Goal: Task Accomplishment & Management: Use online tool/utility

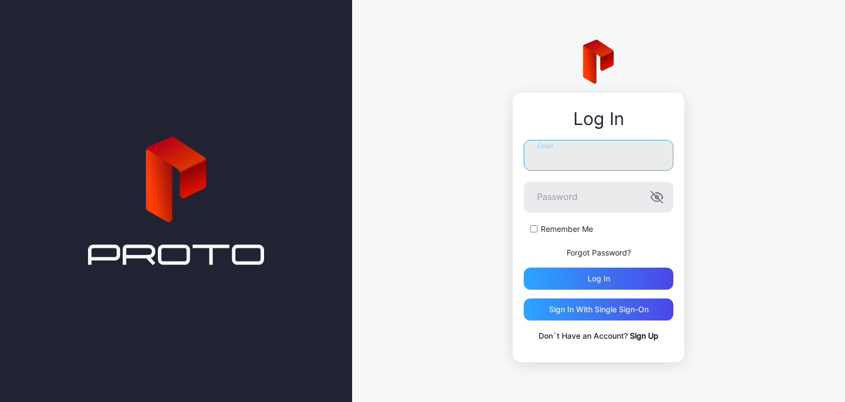
type input "**********"
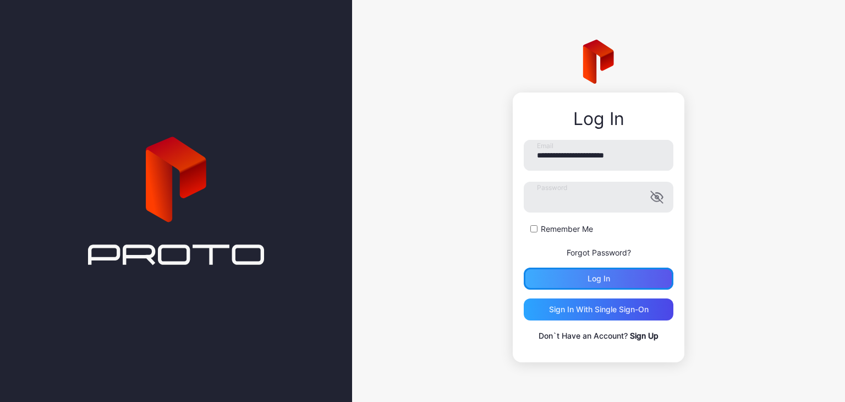
click at [602, 280] on div "Log in" at bounding box center [599, 278] width 23 height 9
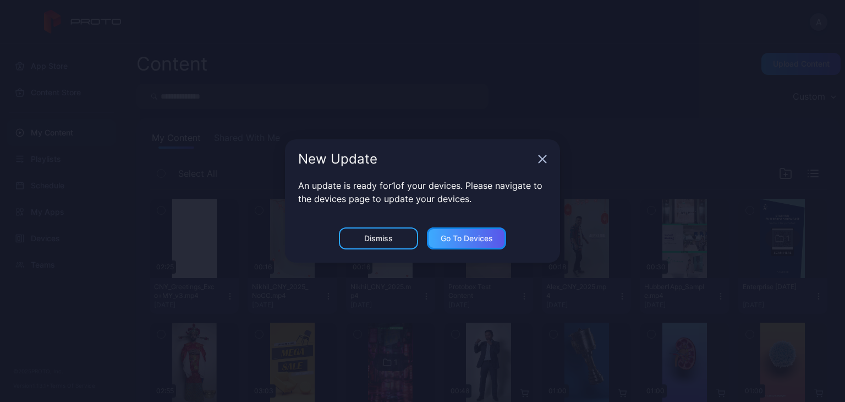
click at [461, 242] on div "Go to devices" at bounding box center [467, 238] width 52 height 9
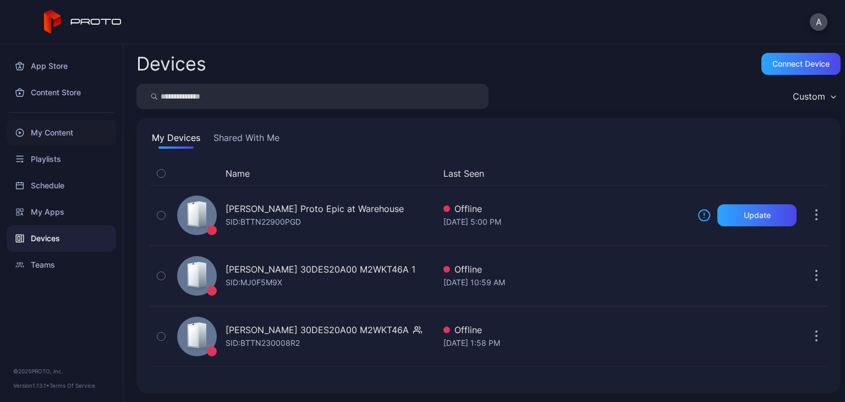
click at [75, 133] on div "My Content" at bounding box center [62, 132] width 110 height 26
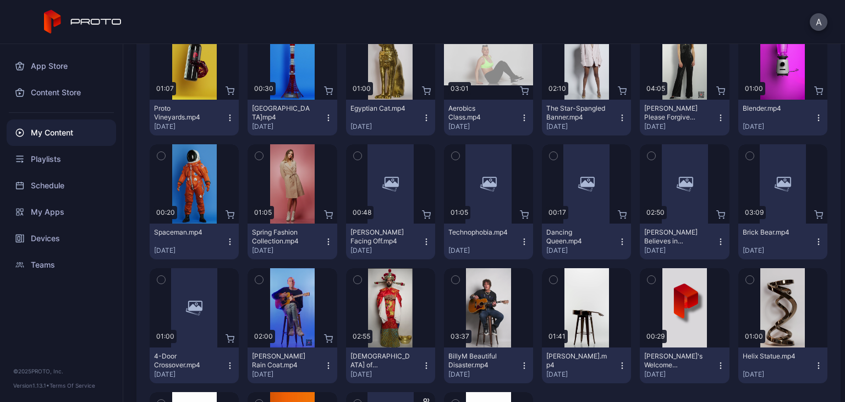
scroll to position [1484, 0]
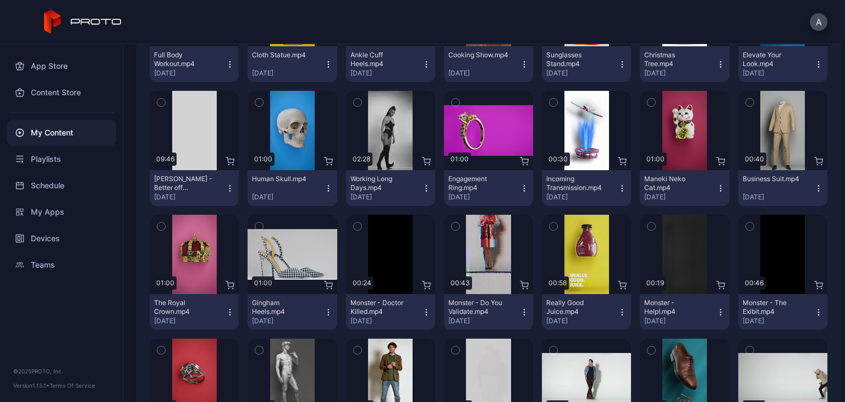
scroll to position [493, 0]
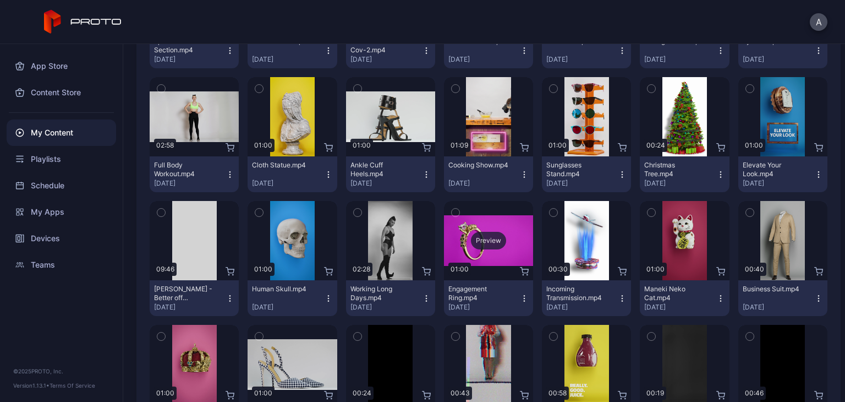
click at [489, 241] on div "Preview" at bounding box center [488, 241] width 35 height 18
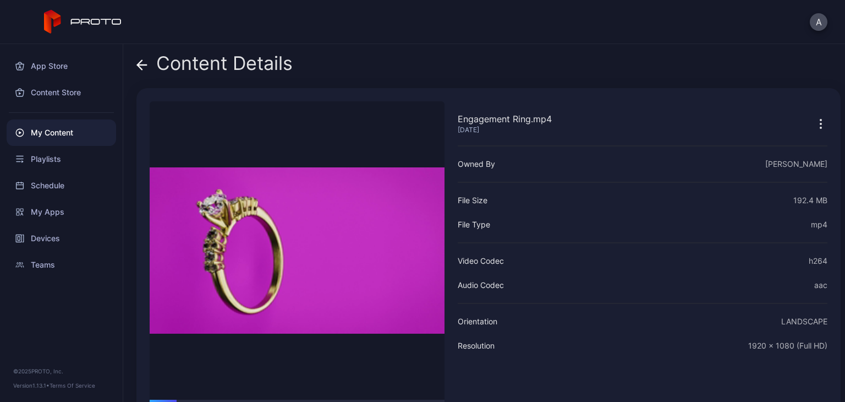
click at [145, 65] on icon at bounding box center [142, 65] width 9 height 0
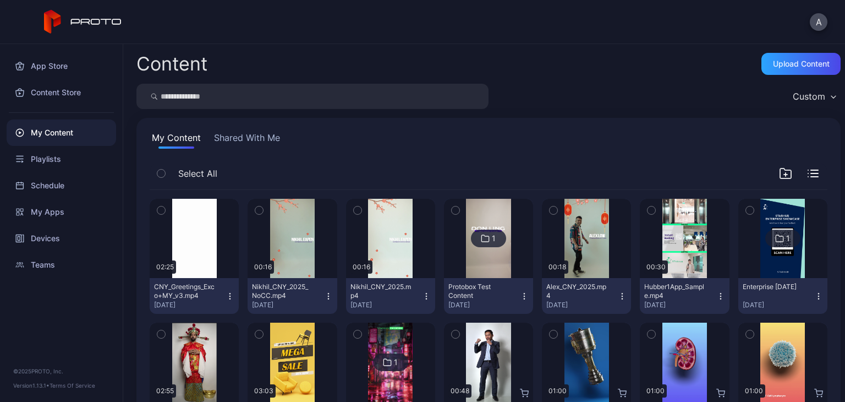
click at [253, 137] on button "Shared With Me" at bounding box center [247, 140] width 70 height 18
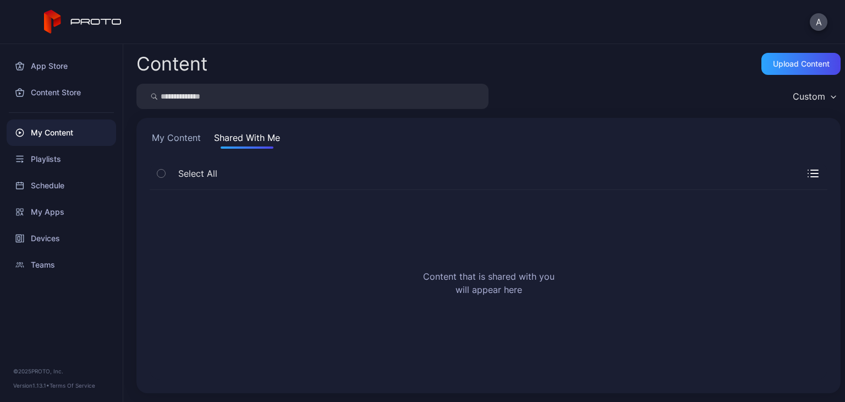
click at [183, 139] on button "My Content" at bounding box center [176, 140] width 53 height 18
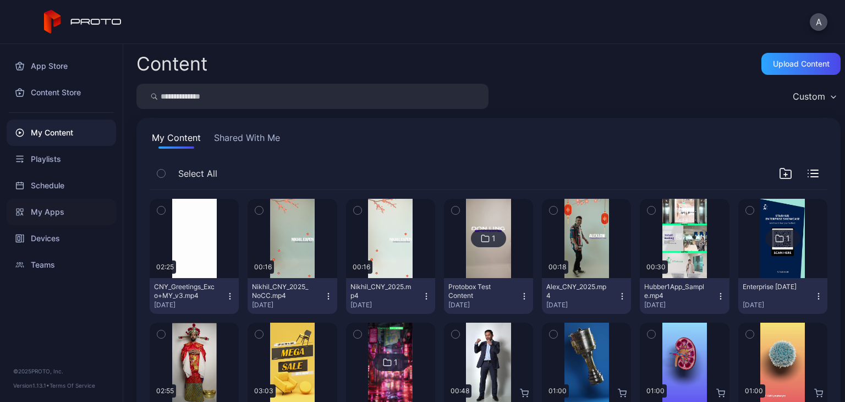
click at [51, 205] on div "My Apps" at bounding box center [62, 212] width 110 height 26
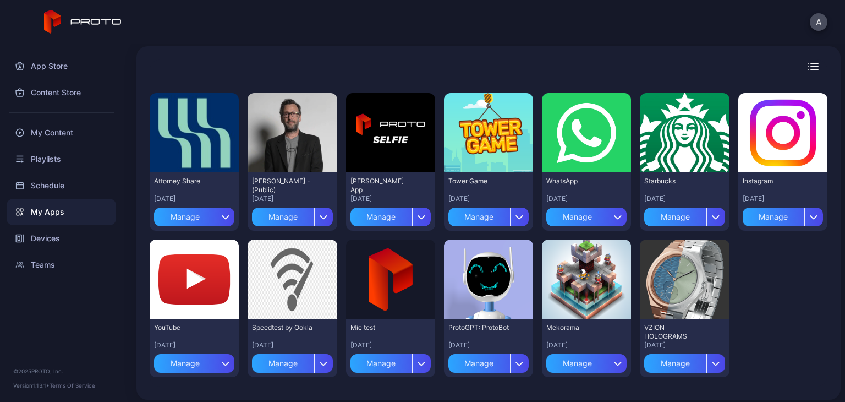
scroll to position [75, 0]
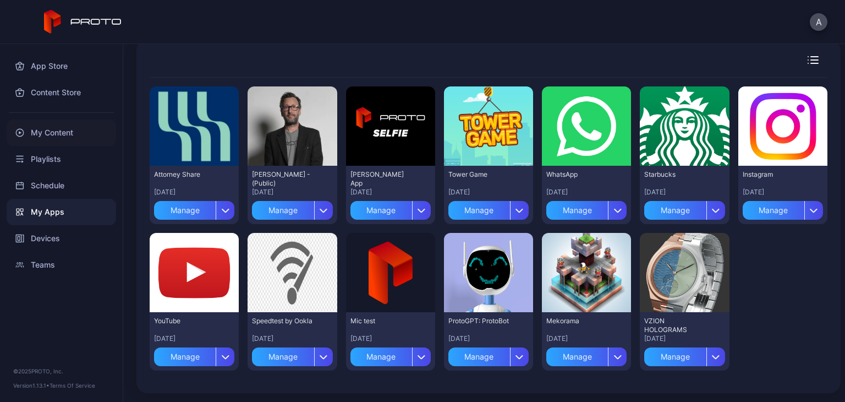
click at [64, 130] on div "My Content" at bounding box center [62, 132] width 110 height 26
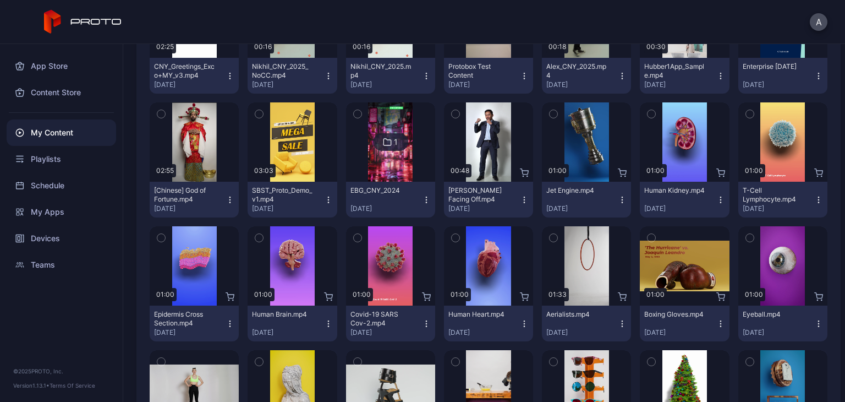
scroll to position [55, 0]
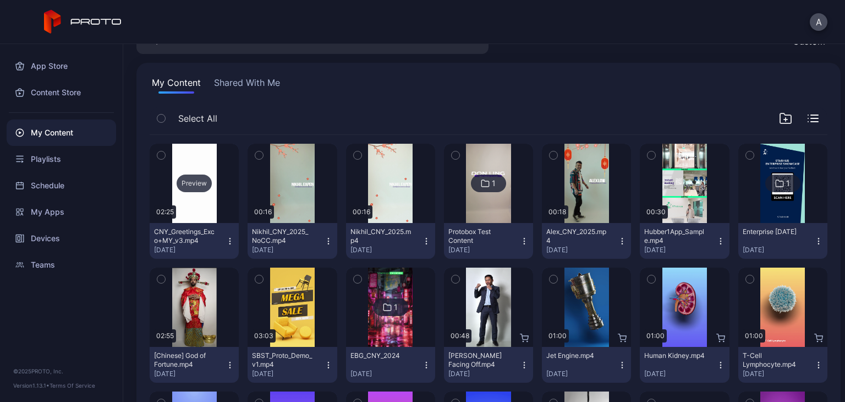
click at [193, 185] on div "Preview" at bounding box center [194, 183] width 35 height 18
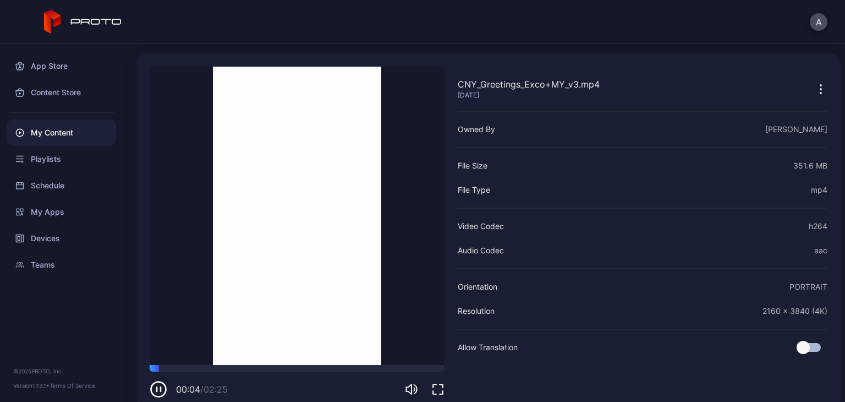
scroll to position [53, 0]
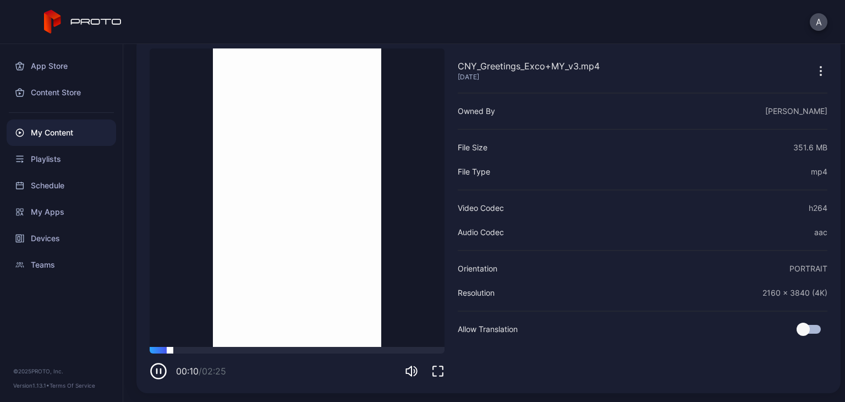
click at [173, 349] on div at bounding box center [297, 350] width 295 height 7
click at [176, 347] on div at bounding box center [176, 347] width 0 height 0
click at [183, 351] on div at bounding box center [297, 350] width 295 height 7
click at [185, 347] on div at bounding box center [185, 347] width 0 height 0
click at [189, 351] on div at bounding box center [297, 350] width 295 height 7
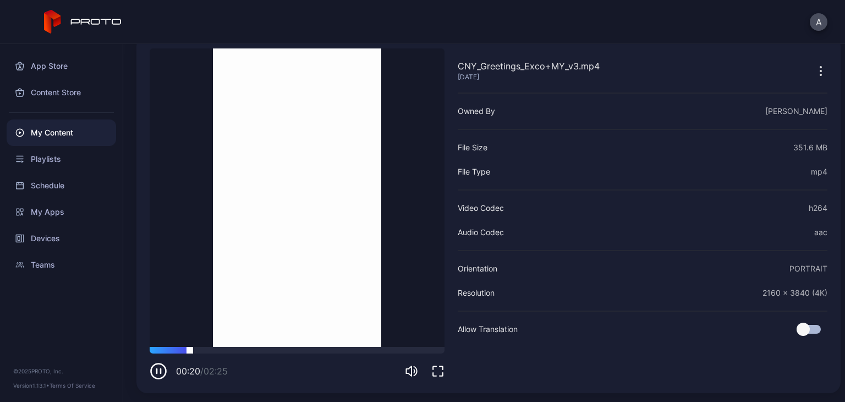
click at [195, 350] on div at bounding box center [297, 350] width 295 height 7
click at [200, 348] on div at bounding box center [297, 350] width 295 height 7
click at [211, 351] on div at bounding box center [297, 350] width 295 height 7
click at [227, 352] on div at bounding box center [297, 350] width 295 height 7
click at [240, 351] on div at bounding box center [297, 350] width 295 height 7
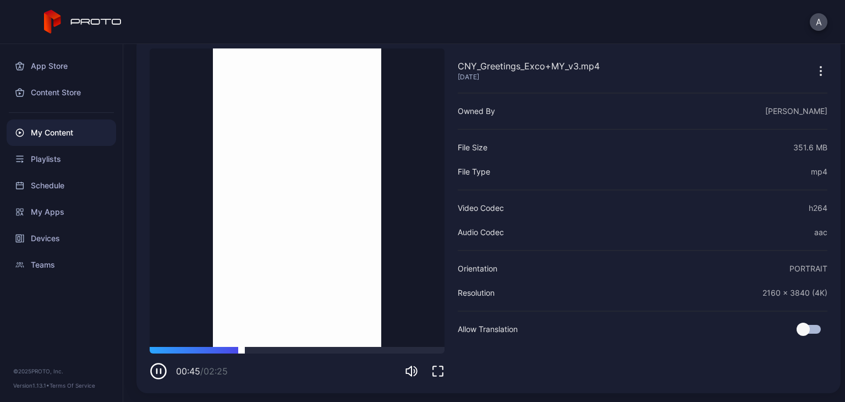
click at [254, 347] on div at bounding box center [297, 350] width 295 height 7
click at [267, 350] on div at bounding box center [297, 350] width 295 height 7
click at [279, 348] on div at bounding box center [297, 350] width 295 height 7
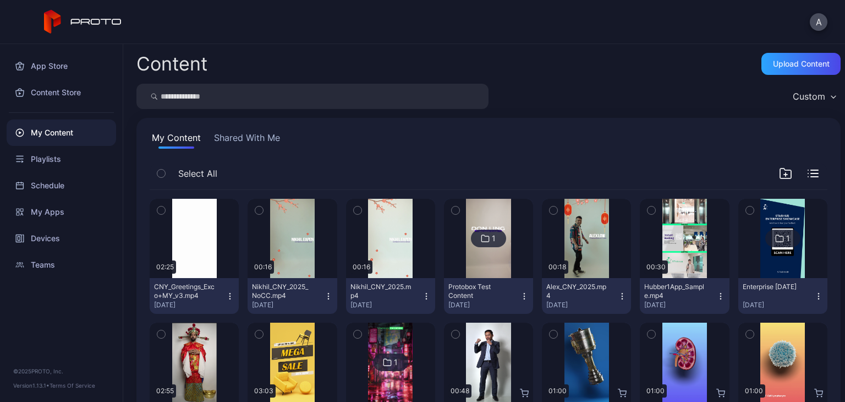
scroll to position [55, 0]
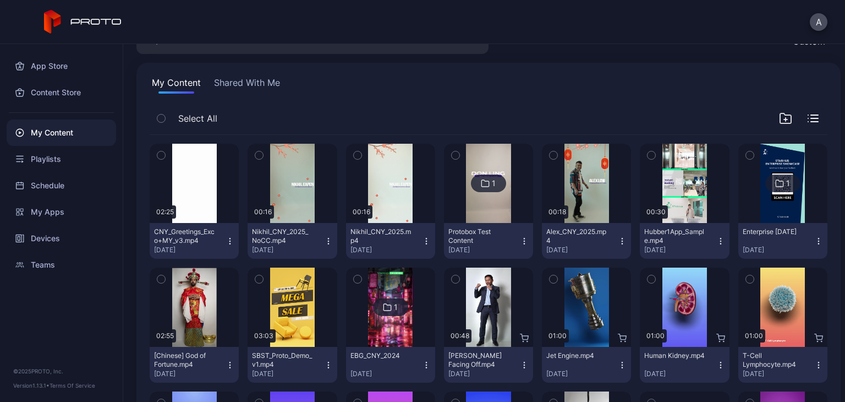
click at [261, 155] on icon "button" at bounding box center [259, 155] width 8 height 12
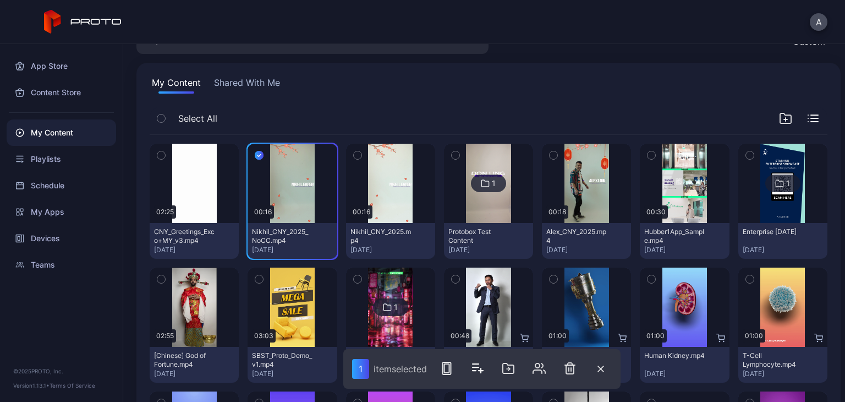
click at [260, 155] on icon "button" at bounding box center [259, 155] width 9 height 12
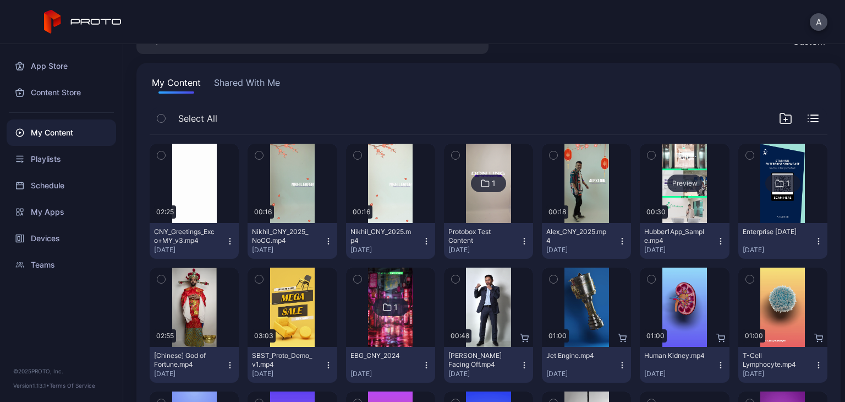
click at [676, 160] on div "Preview" at bounding box center [684, 183] width 89 height 79
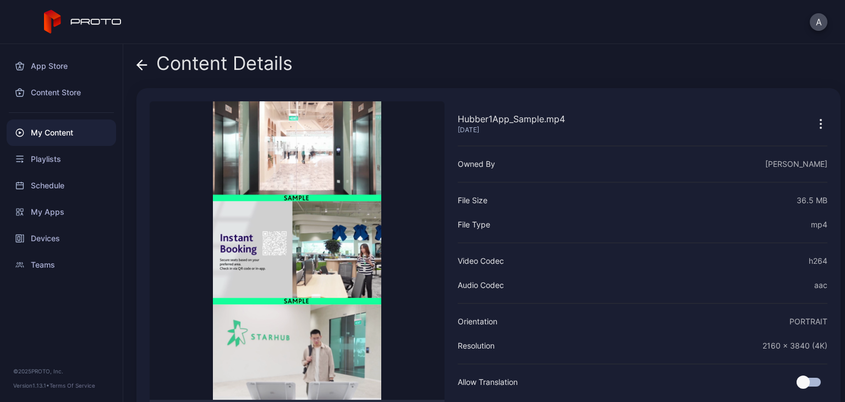
scroll to position [53, 0]
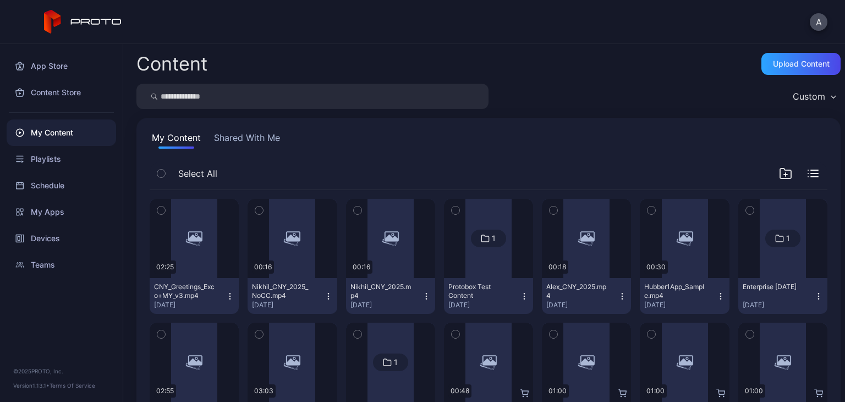
scroll to position [55, 0]
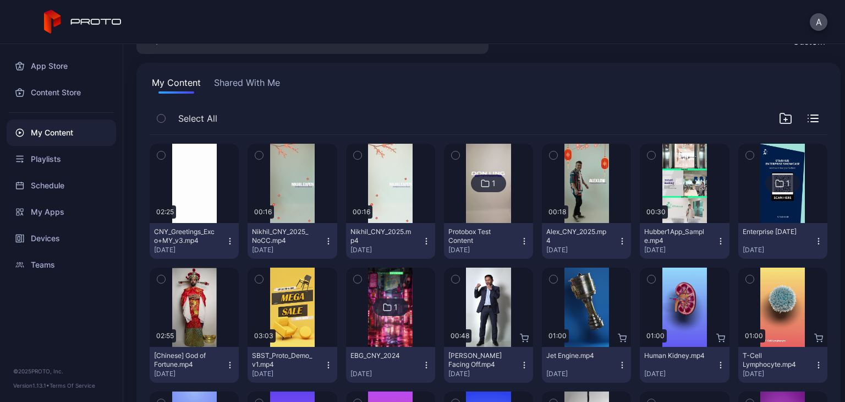
click at [550, 155] on icon "button" at bounding box center [554, 155] width 8 height 12
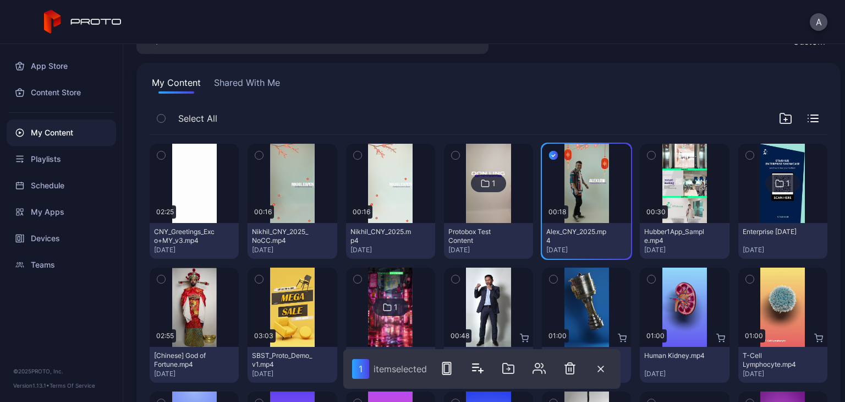
click at [549, 155] on icon "button" at bounding box center [553, 155] width 9 height 12
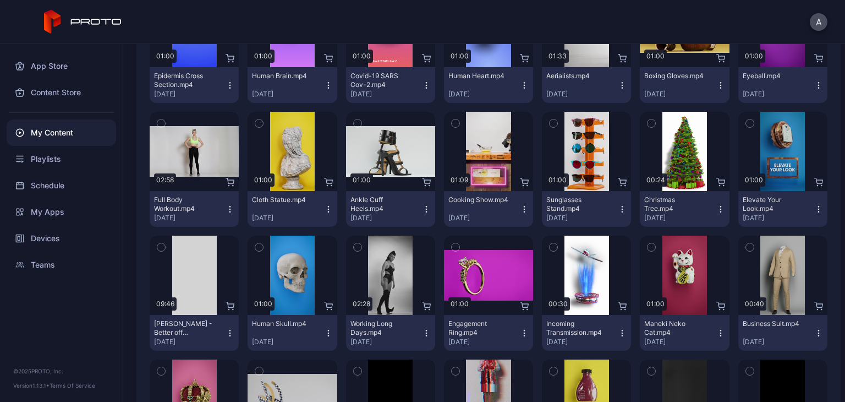
scroll to position [495, 0]
